Goal: Task Accomplishment & Management: Manage account settings

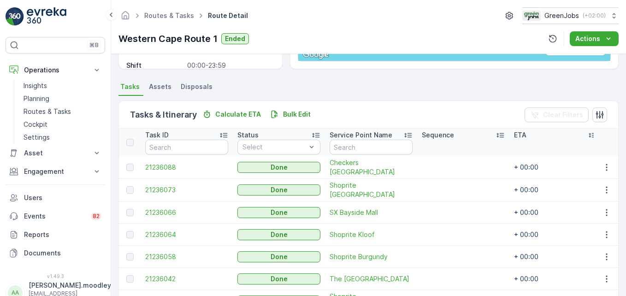
scroll to position [164, 0]
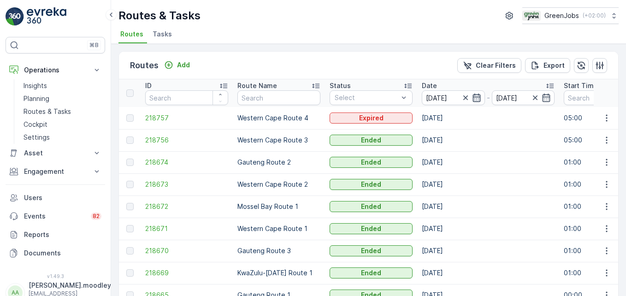
click at [475, 96] on icon "button" at bounding box center [476, 97] width 9 height 9
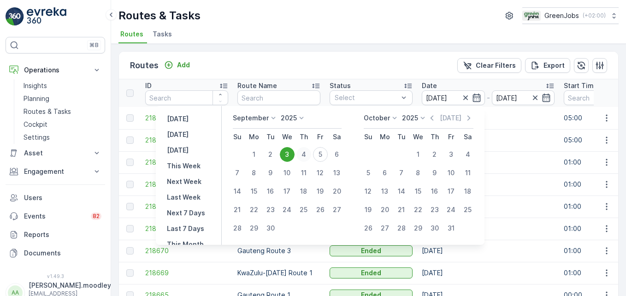
click at [305, 153] on div "4" at bounding box center [304, 154] width 15 height 15
type input "[DATE]"
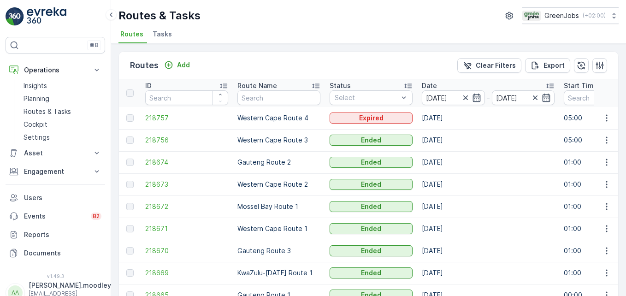
click at [305, 153] on td "Gauteng Route 2" at bounding box center [279, 162] width 92 height 22
click at [606, 141] on icon "button" at bounding box center [606, 140] width 1 height 7
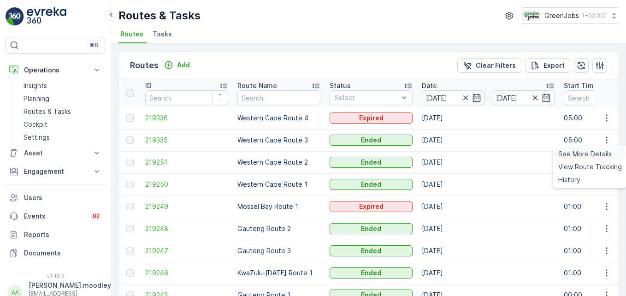
click at [591, 152] on span "See More Details" at bounding box center [584, 153] width 53 height 9
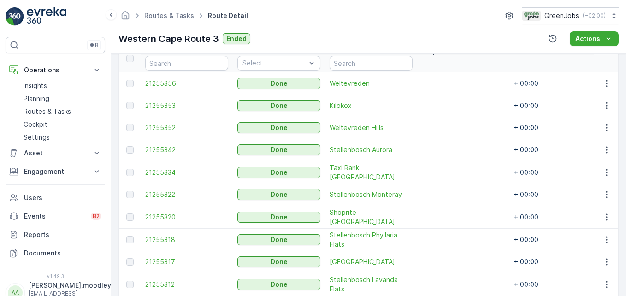
scroll to position [277, 0]
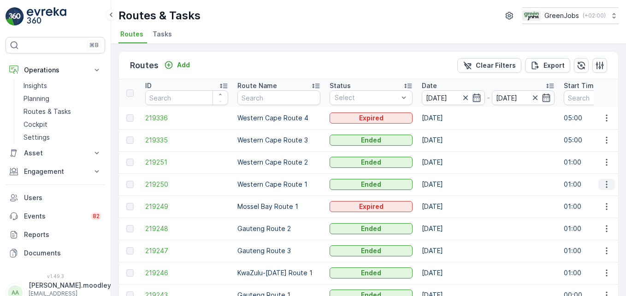
click at [602, 187] on icon "button" at bounding box center [606, 184] width 9 height 9
click at [596, 197] on span "See More Details" at bounding box center [584, 198] width 53 height 9
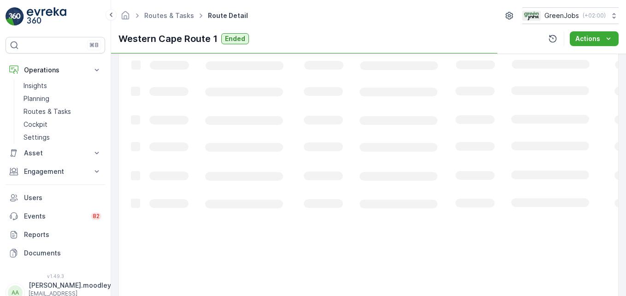
scroll to position [180, 0]
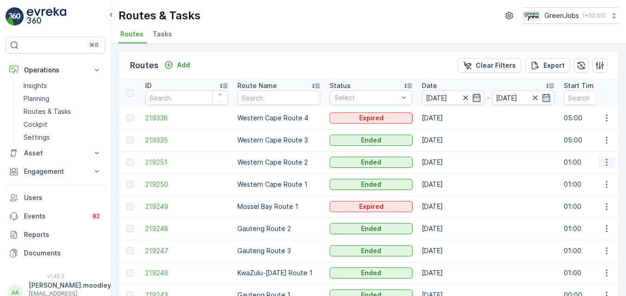
click at [607, 163] on icon "button" at bounding box center [606, 162] width 9 height 9
click at [594, 176] on span "See More Details" at bounding box center [584, 176] width 53 height 9
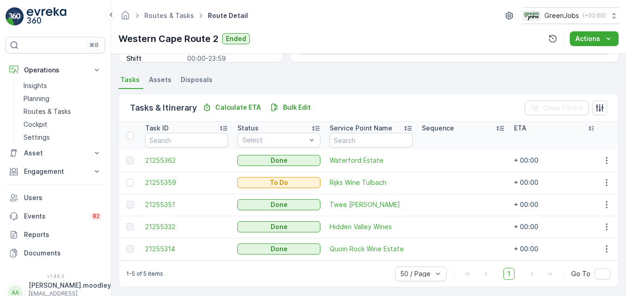
scroll to position [191, 0]
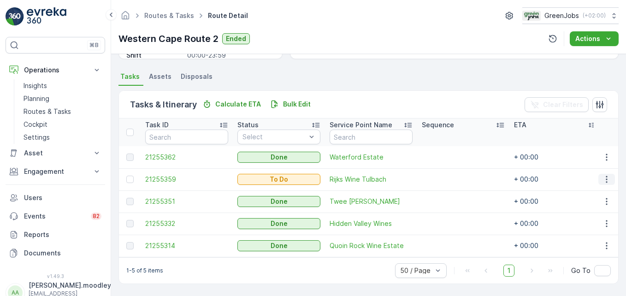
click at [606, 175] on icon "button" at bounding box center [606, 179] width 9 height 9
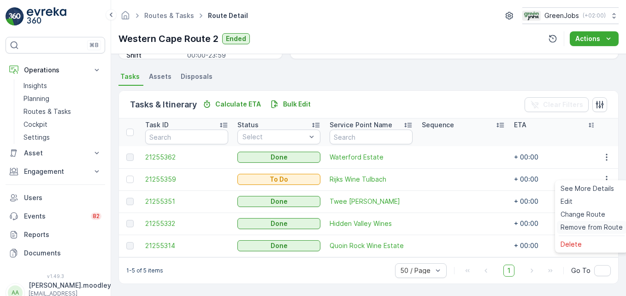
click at [596, 224] on span "Remove from Route" at bounding box center [592, 227] width 62 height 9
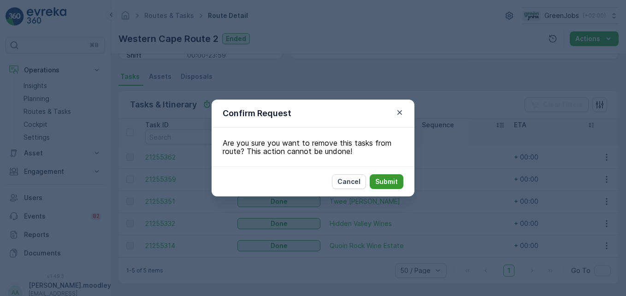
click at [378, 175] on button "Submit" at bounding box center [387, 181] width 34 height 15
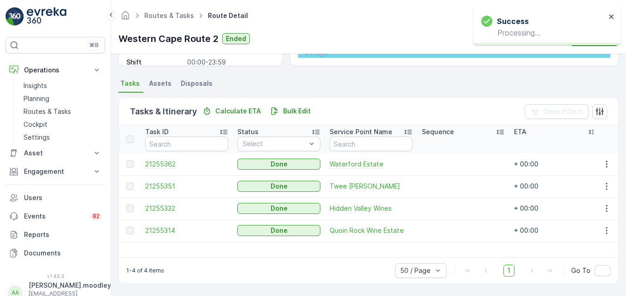
scroll to position [180, 0]
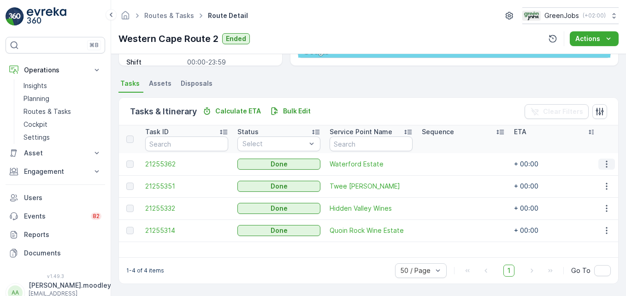
click at [602, 168] on icon "button" at bounding box center [606, 164] width 9 height 9
click at [599, 178] on span "See More Details" at bounding box center [595, 177] width 53 height 9
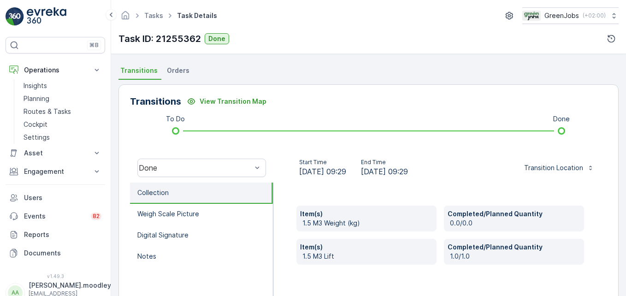
scroll to position [285, 0]
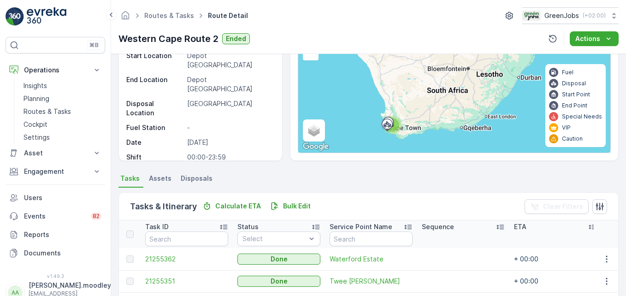
scroll to position [180, 0]
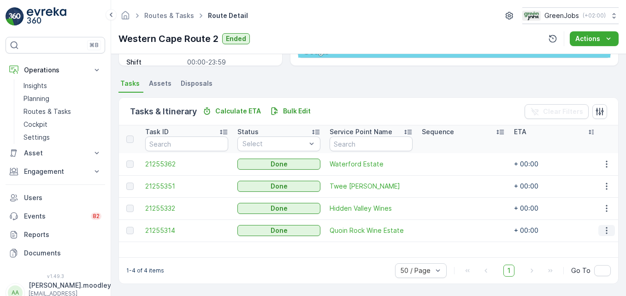
click at [604, 232] on icon "button" at bounding box center [606, 230] width 9 height 9
click at [600, 242] on span "See More Details" at bounding box center [595, 244] width 53 height 9
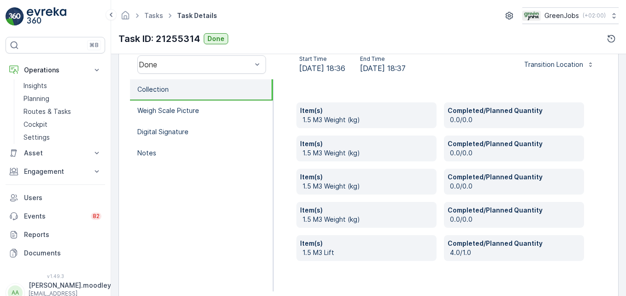
scroll to position [313, 0]
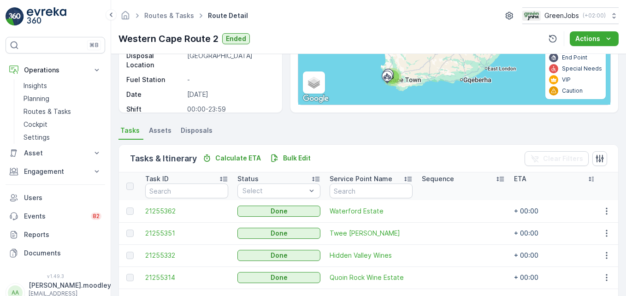
scroll to position [180, 0]
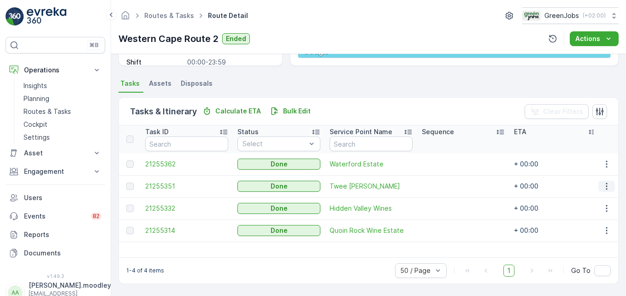
click at [602, 185] on icon "button" at bounding box center [606, 186] width 9 height 9
click at [596, 201] on span "See More Details" at bounding box center [595, 200] width 53 height 9
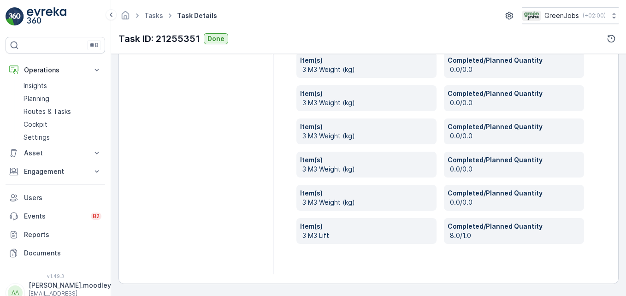
scroll to position [308, 0]
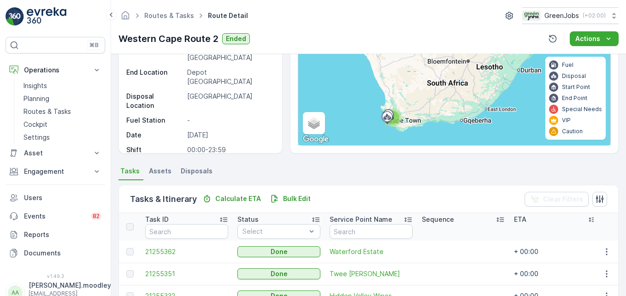
scroll to position [180, 0]
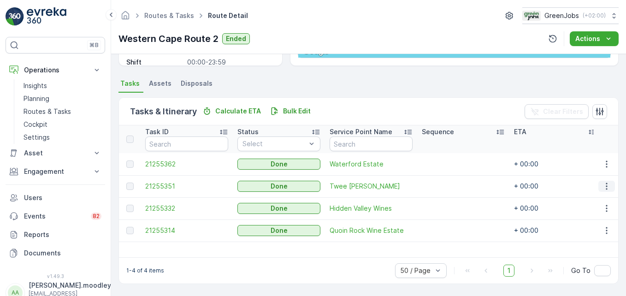
click at [604, 191] on button "button" at bounding box center [607, 186] width 17 height 11
click at [600, 197] on span "See More Details" at bounding box center [595, 200] width 53 height 9
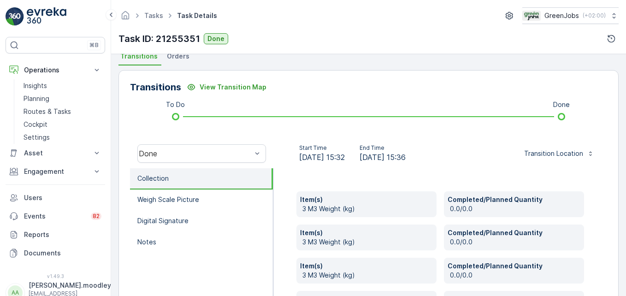
scroll to position [446, 0]
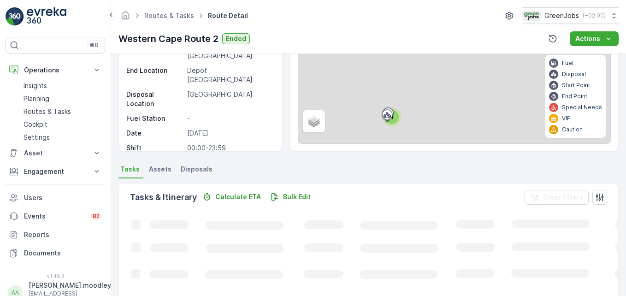
scroll to position [138, 0]
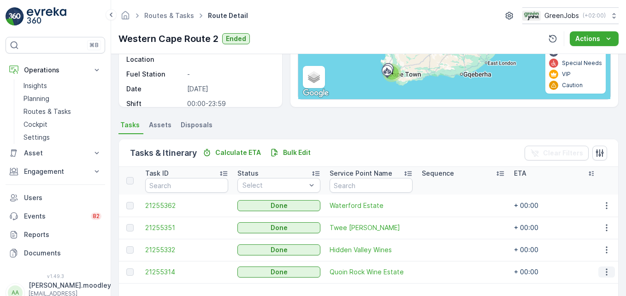
click at [604, 274] on icon "button" at bounding box center [606, 271] width 9 height 9
click at [563, 222] on td "+ 00:00" at bounding box center [556, 228] width 92 height 22
click at [606, 211] on td at bounding box center [606, 206] width 25 height 22
click at [606, 205] on icon "button" at bounding box center [606, 205] width 1 height 7
click at [599, 217] on span "See More Details" at bounding box center [595, 219] width 53 height 9
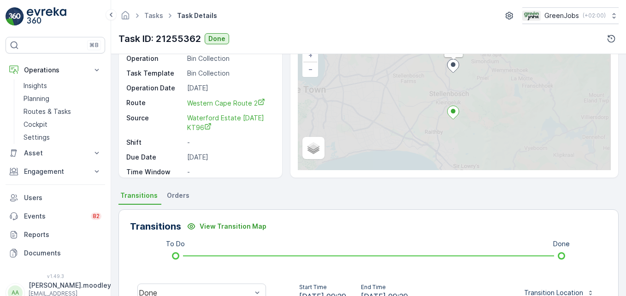
scroll to position [184, 0]
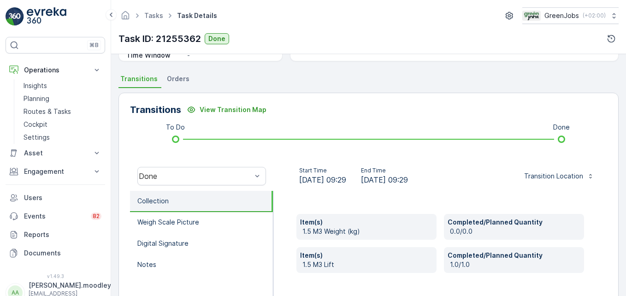
click at [519, 279] on div "Item(s) 1.5 M3 Weight (kg) Completed/Planned Quantity 0.0/0.0 Item(s) 1.5 M3 Li…" at bounding box center [440, 283] width 334 height 184
drag, startPoint x: 519, startPoint y: 279, endPoint x: 609, endPoint y: 229, distance: 103.0
click at [609, 229] on div "Transitions View Transition Map To Do Done Done Start Time [DATE] 09:29 End Tim…" at bounding box center [369, 239] width 500 height 292
drag, startPoint x: 553, startPoint y: 266, endPoint x: 351, endPoint y: 261, distance: 202.0
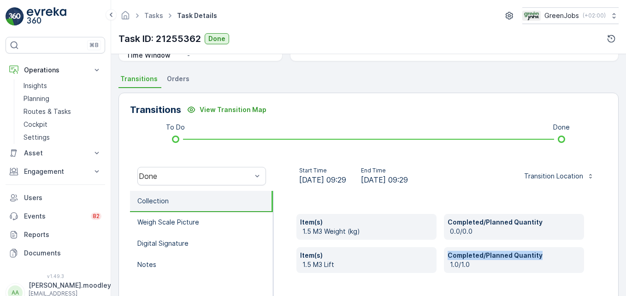
click at [351, 261] on div "Item(s) 1.5 M3 Weight (kg) Completed/Planned Quantity 0.0/0.0 Item(s) 1.5 M3 Li…" at bounding box center [441, 243] width 288 height 59
